Goal: Navigation & Orientation: Find specific page/section

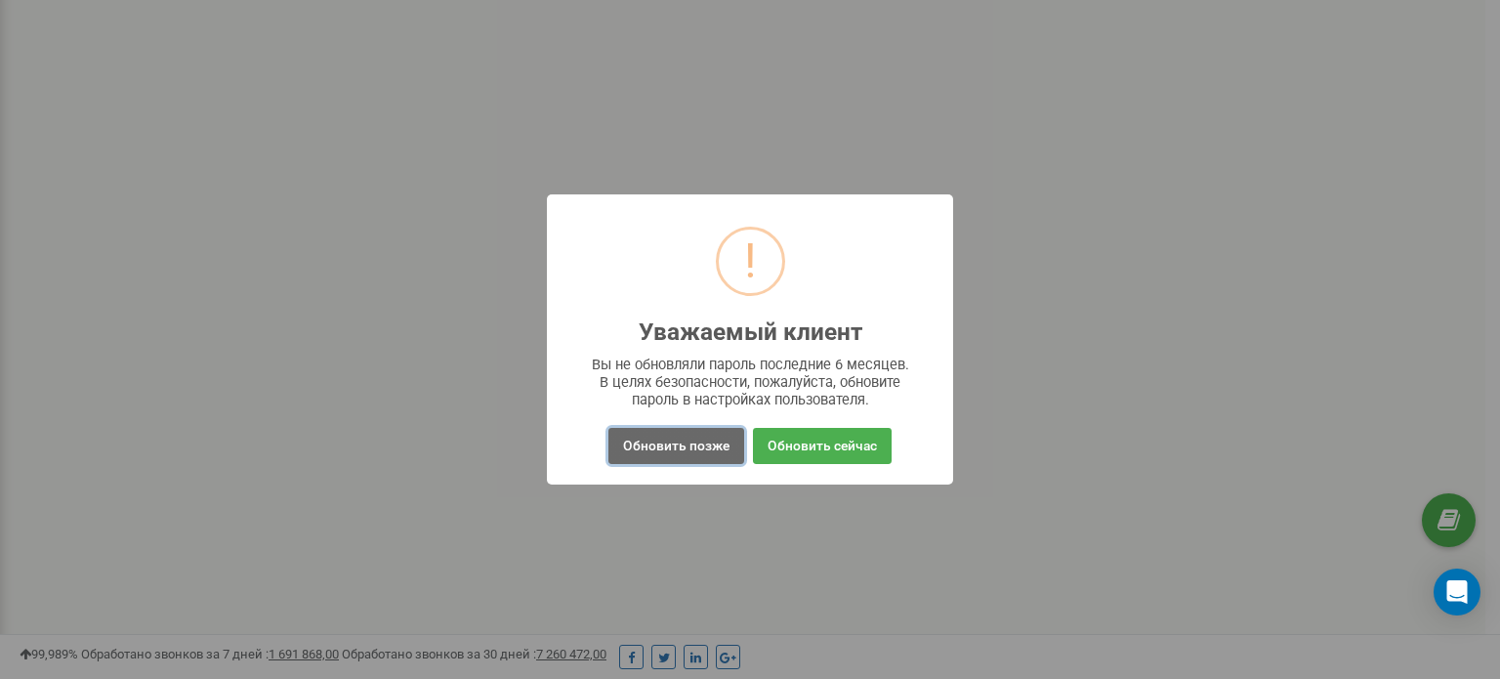
click at [684, 451] on button "Обновить позже" at bounding box center [677, 446] width 136 height 36
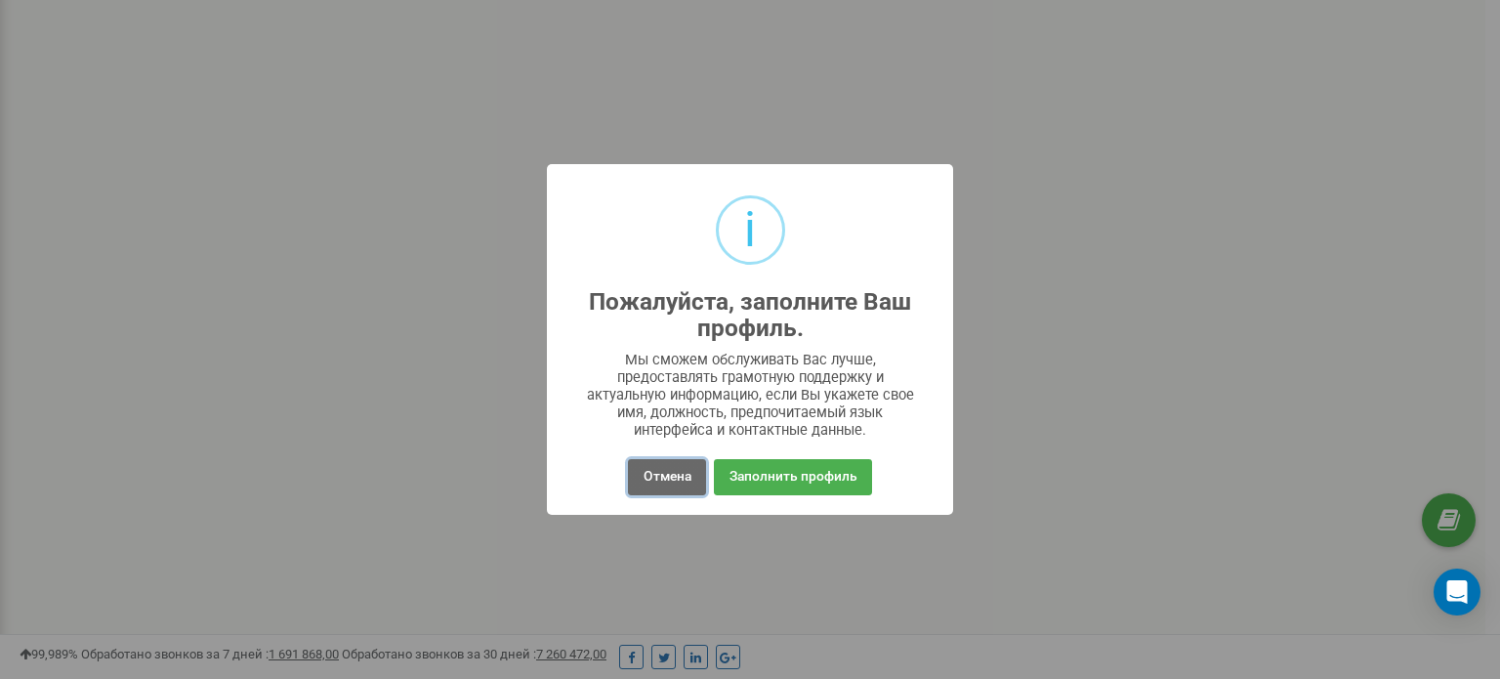
click at [684, 479] on button "Отмена" at bounding box center [666, 477] width 77 height 36
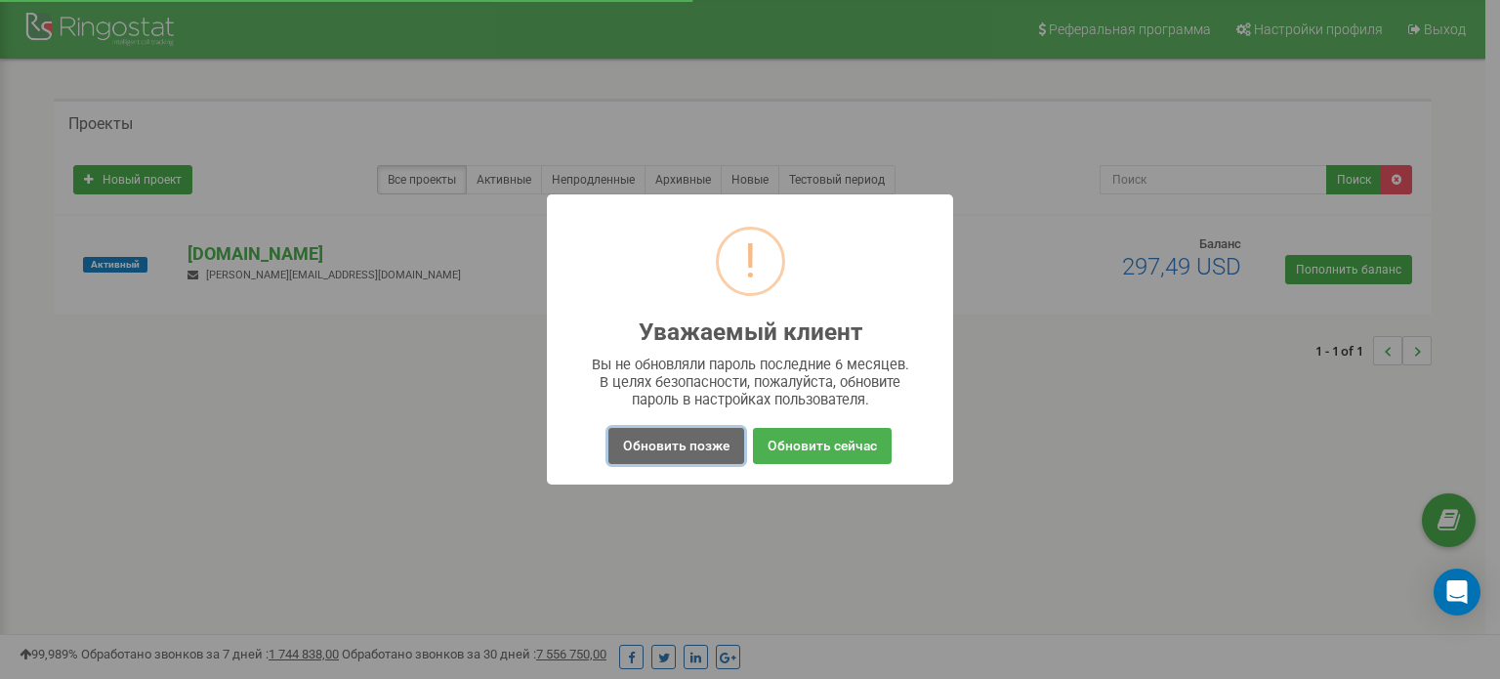
click at [656, 443] on button "Обновить позже" at bounding box center [677, 446] width 136 height 36
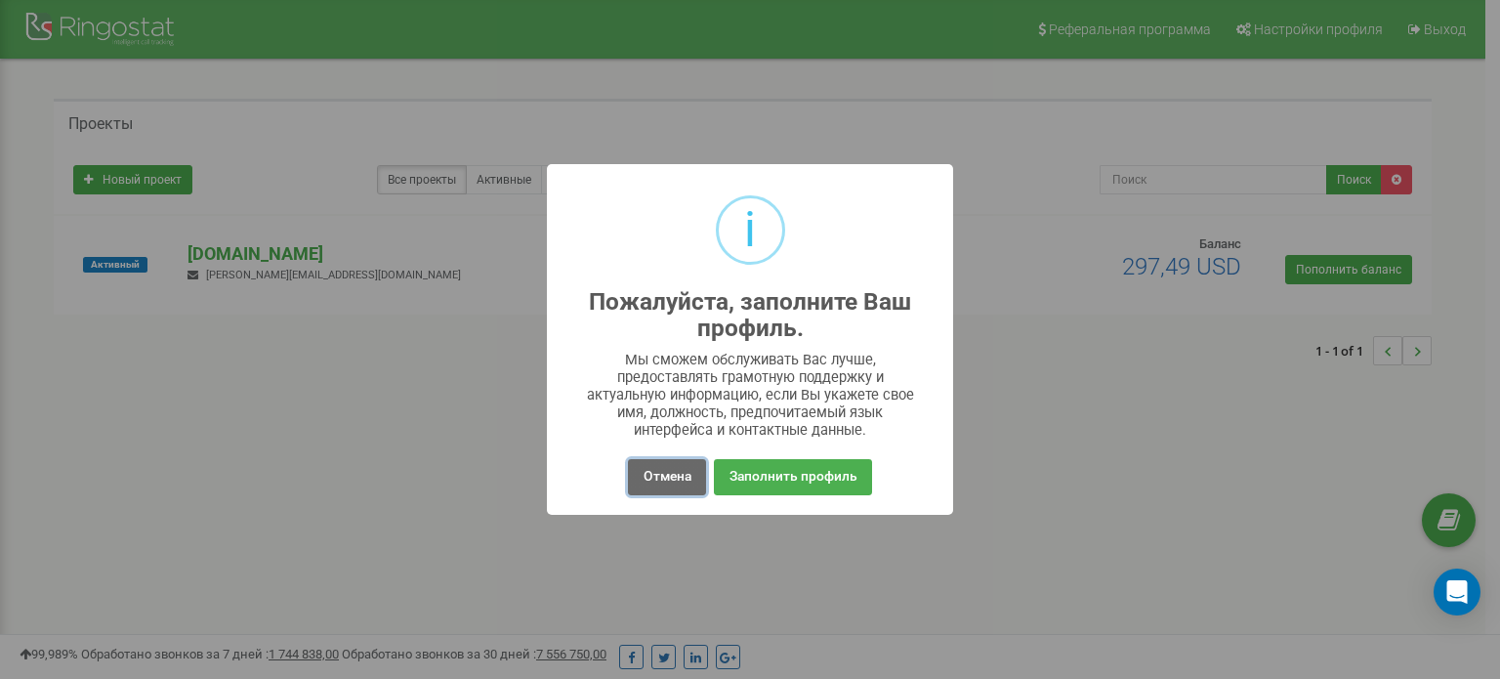
click at [653, 480] on button "Отмена" at bounding box center [666, 477] width 77 height 36
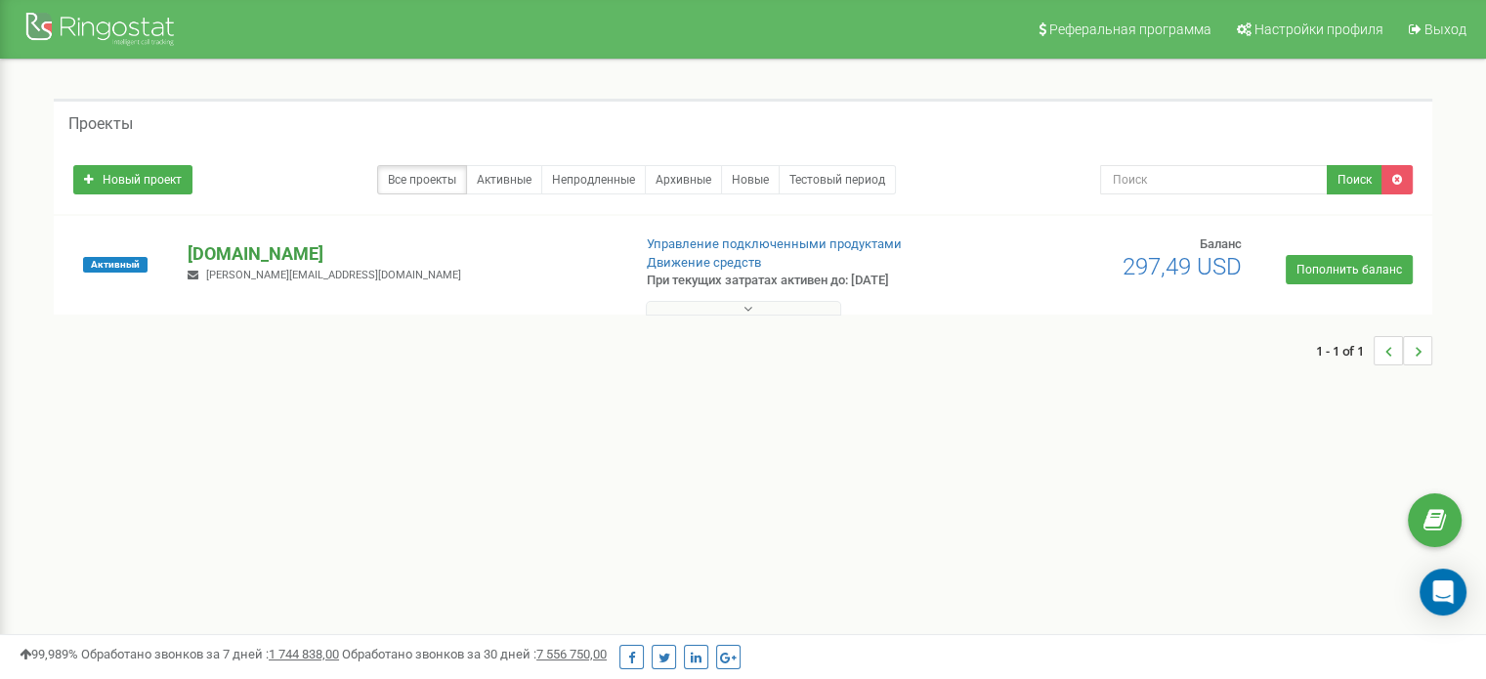
click at [243, 256] on p "[DOMAIN_NAME]" at bounding box center [401, 253] width 427 height 25
